Goal: Task Accomplishment & Management: Complete application form

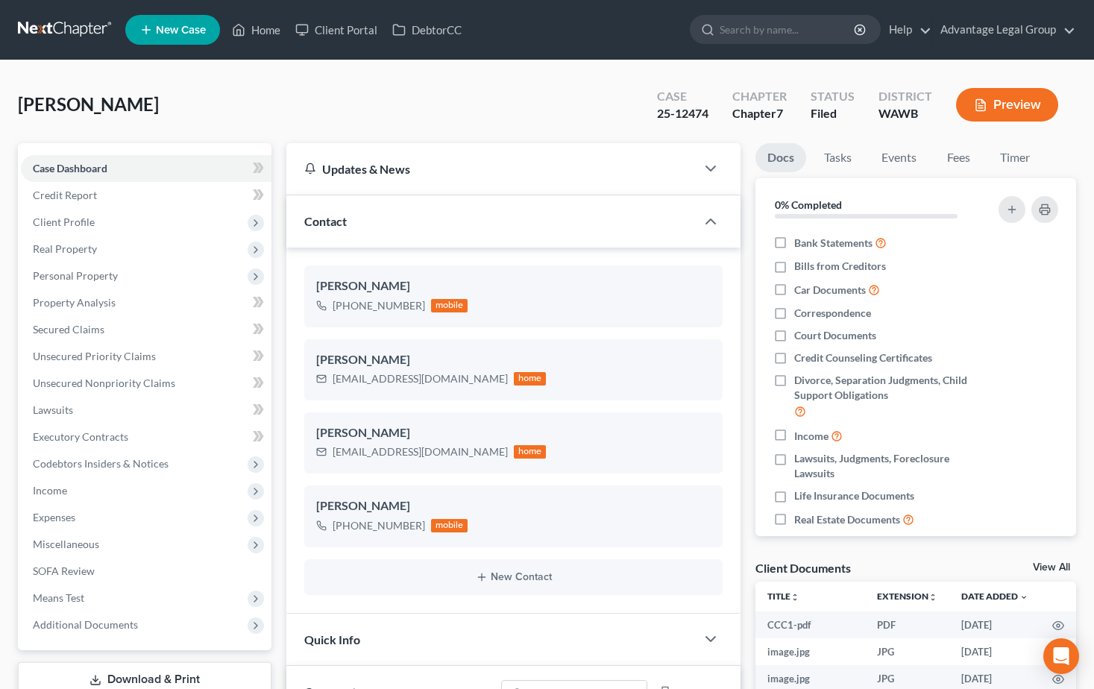
select select "0"
click at [266, 28] on link "Home" at bounding box center [256, 29] width 63 height 27
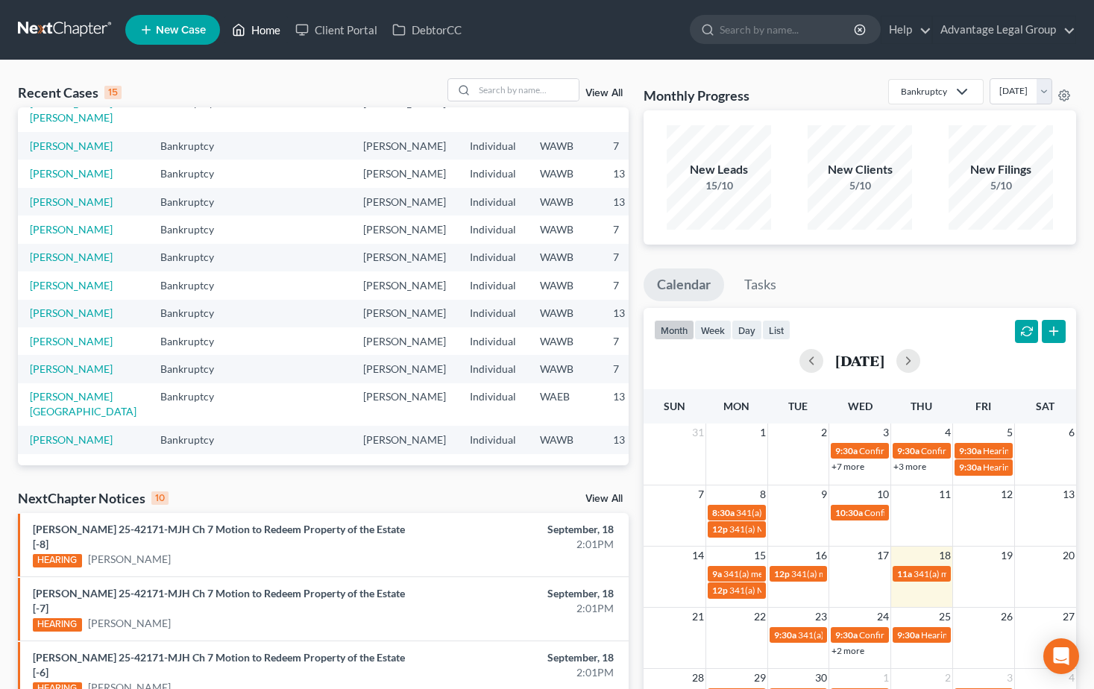
scroll to position [75, 0]
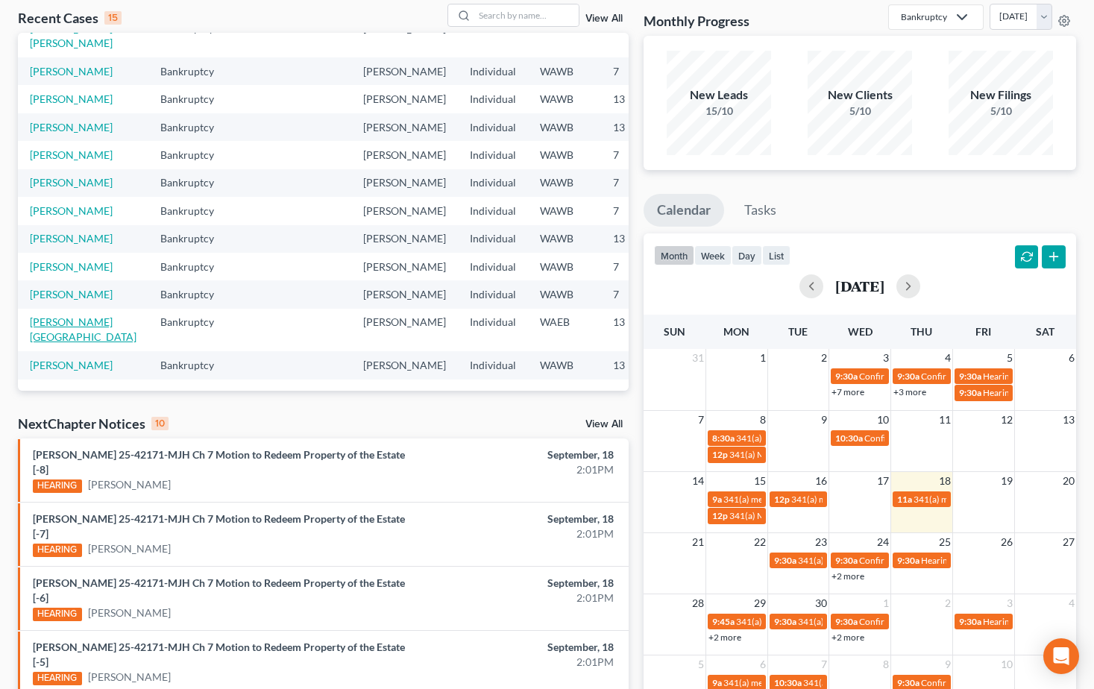
click at [34, 316] on link "[PERSON_NAME][GEOGRAPHIC_DATA]" at bounding box center [83, 330] width 107 height 28
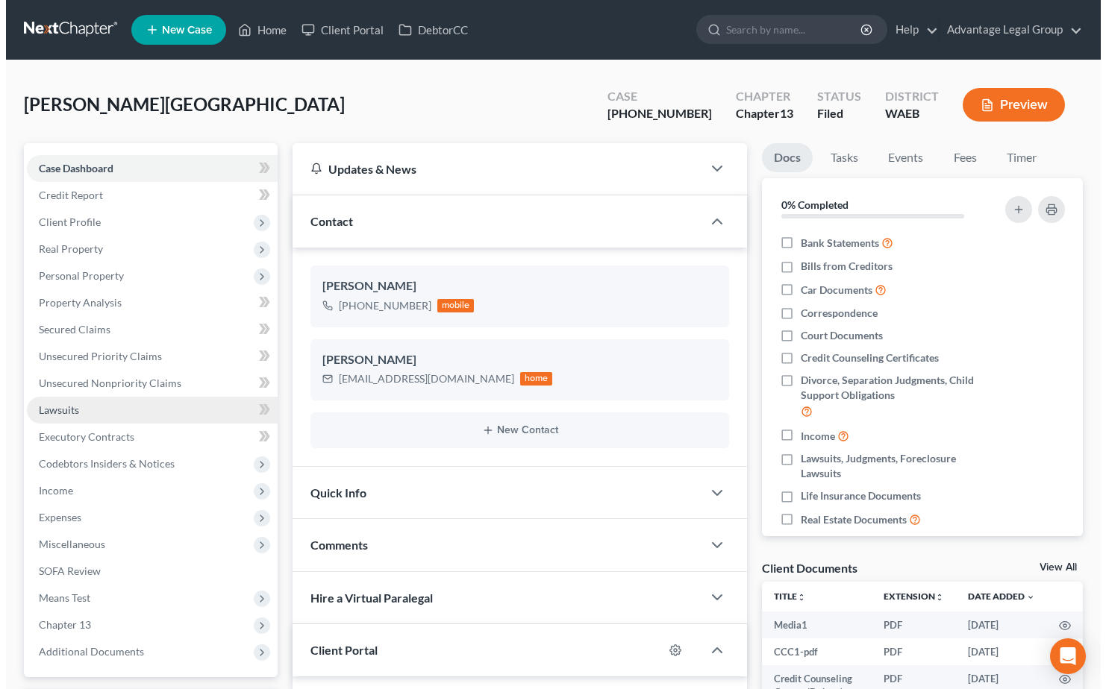
scroll to position [3241, 0]
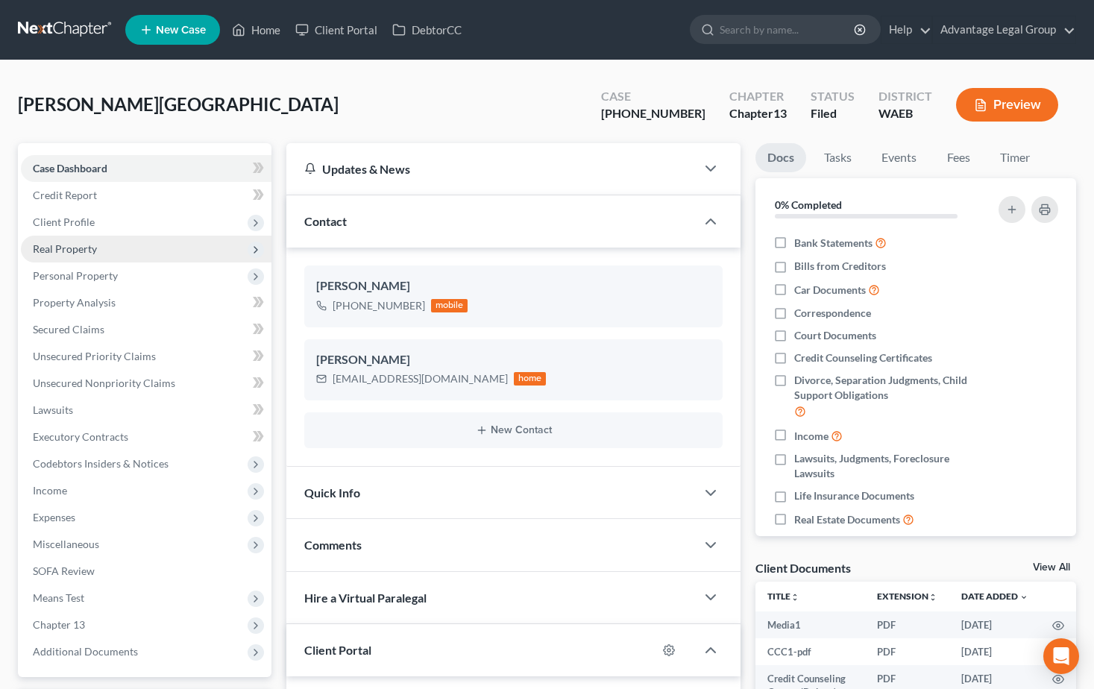
click at [56, 251] on span "Real Property" at bounding box center [65, 248] width 64 height 13
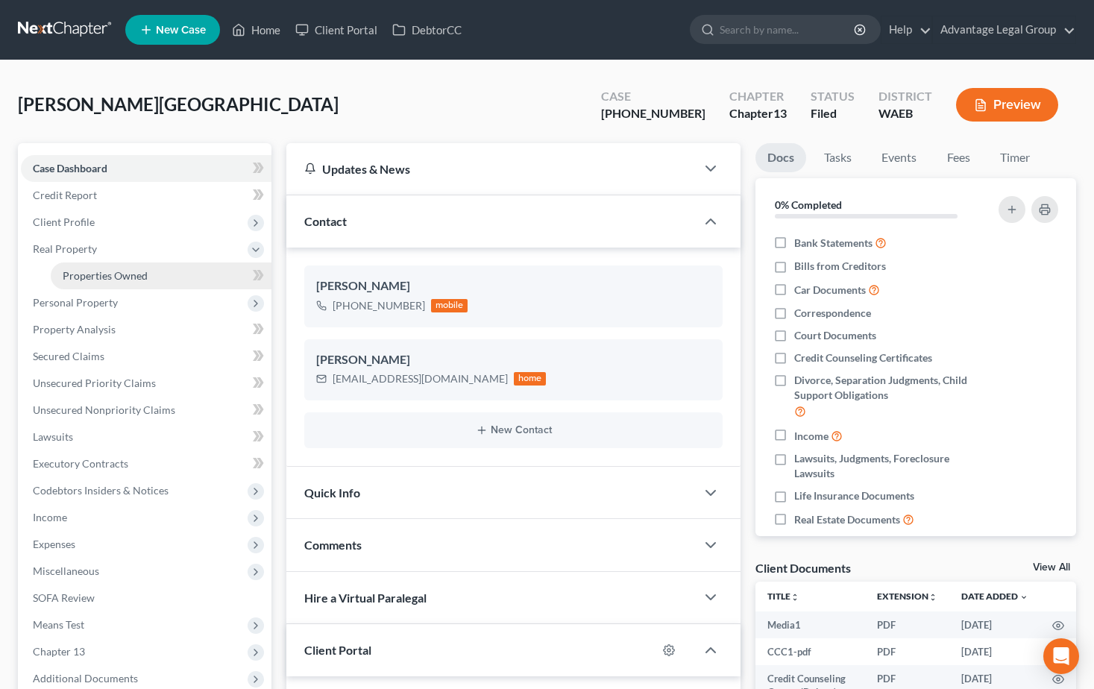
click at [75, 272] on span "Properties Owned" at bounding box center [105, 275] width 85 height 13
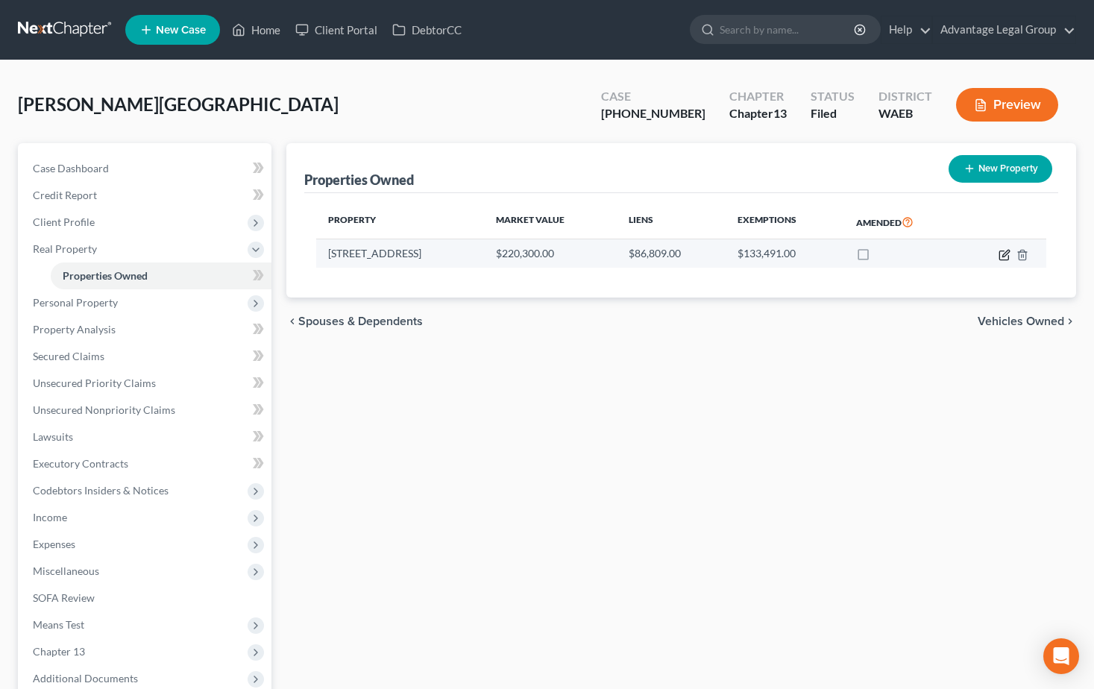
click at [1004, 255] on icon "button" at bounding box center [1005, 255] width 12 height 12
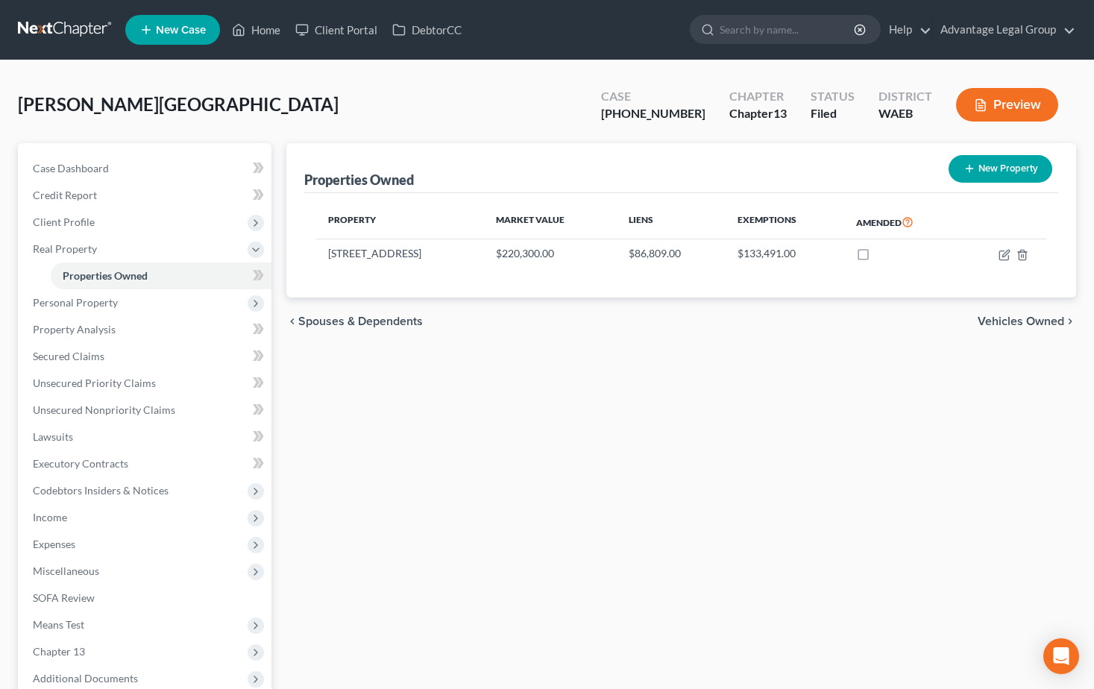
select select "50"
select select "23"
select select "0"
select select "50"
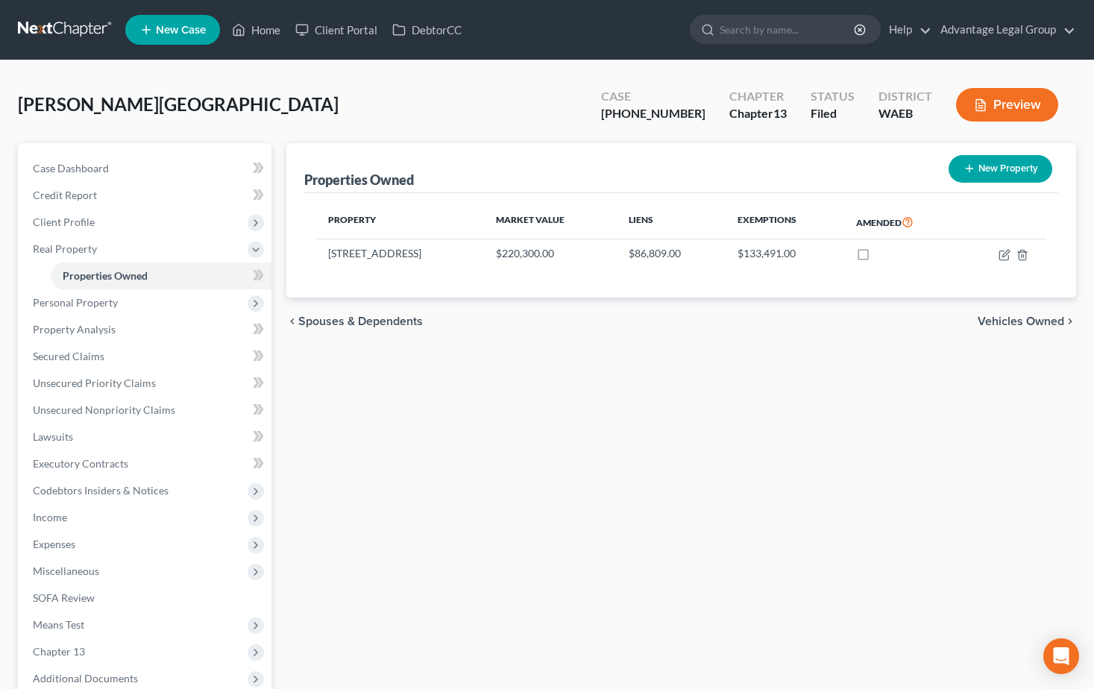
select select "0"
select select "4"
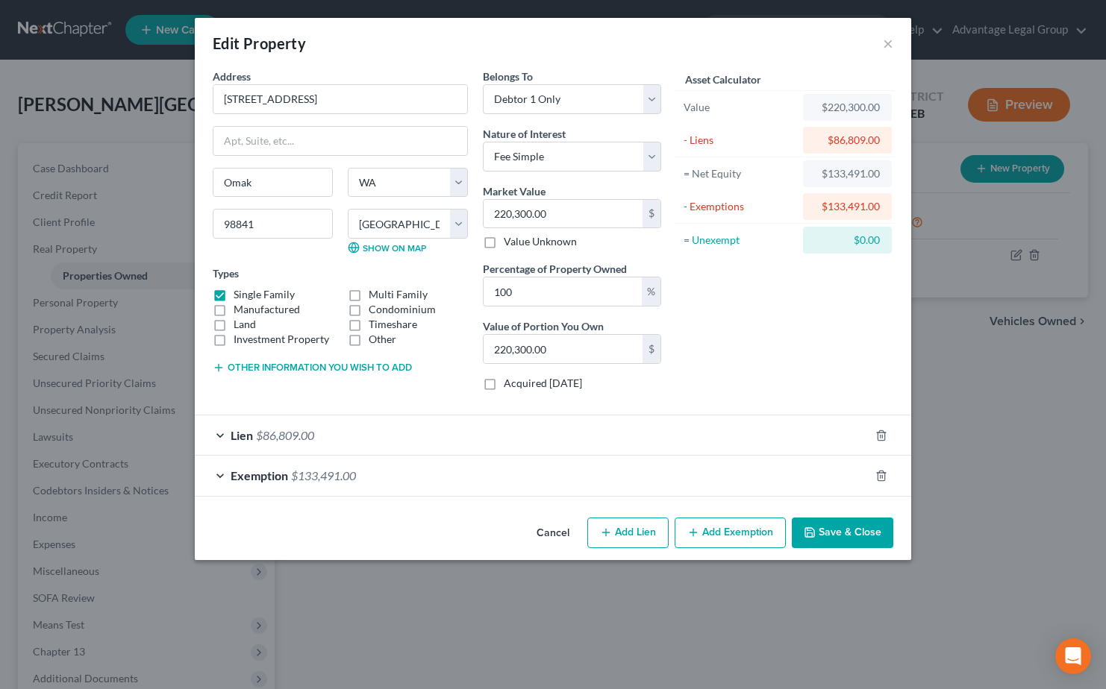
click at [342, 433] on div "Lien $86,809.00" at bounding box center [532, 436] width 674 height 40
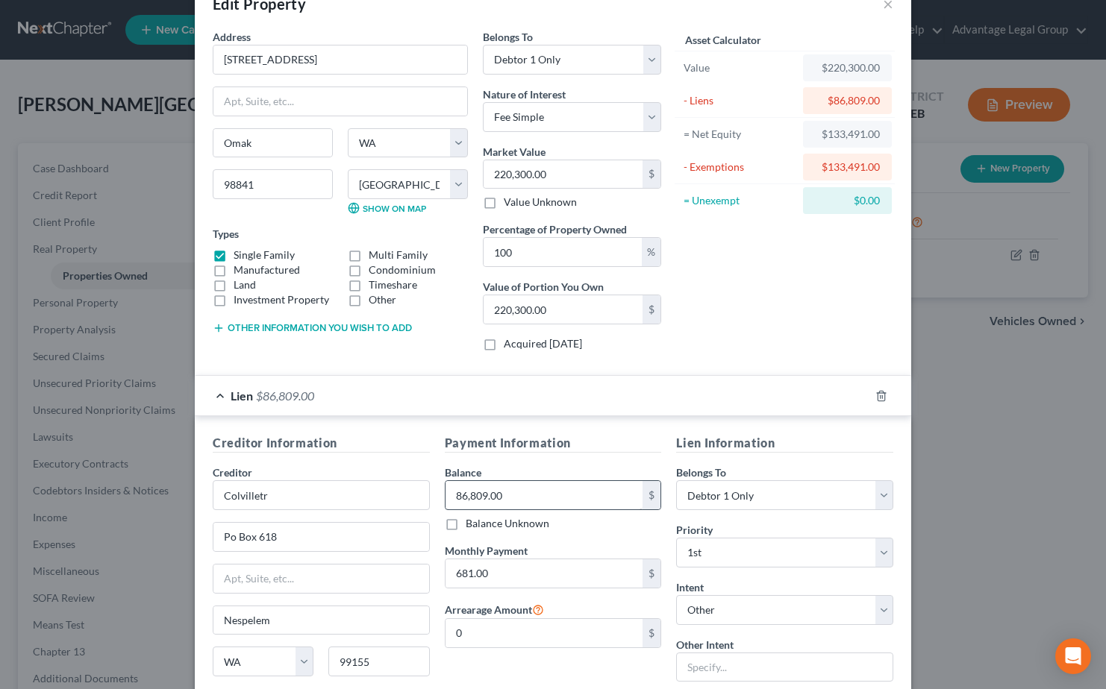
scroll to position [75, 0]
